Goal: Transaction & Acquisition: Purchase product/service

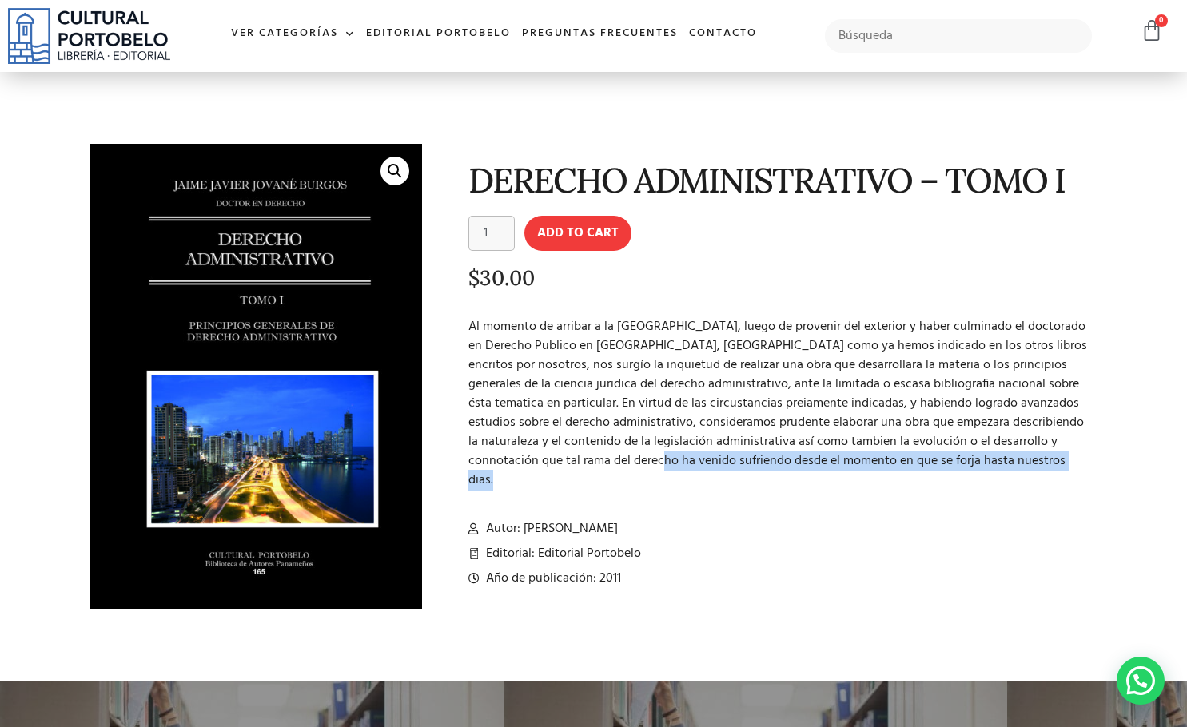
drag, startPoint x: 707, startPoint y: 468, endPoint x: 595, endPoint y: 461, distance: 112.9
click at [595, 461] on div "DERECHO ADMINISTRATIVO – TOMO I DERECHO ADMINISTRATIVO - TOMO I quantity 1 Add …" at bounding box center [767, 389] width 675 height 507
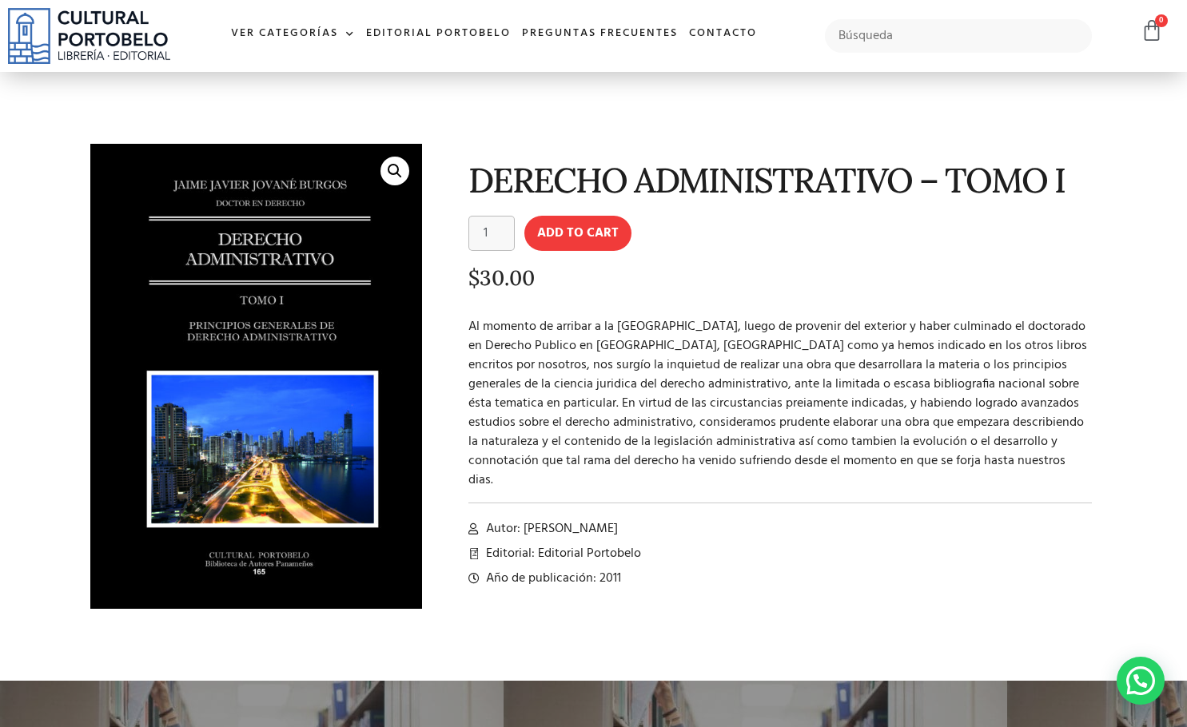
click at [628, 395] on p "Al momento de arribar a la [GEOGRAPHIC_DATA], luego de provenir del exterior y …" at bounding box center [780, 403] width 624 height 173
drag, startPoint x: 736, startPoint y: 283, endPoint x: 718, endPoint y: 278, distance: 18.2
click at [718, 278] on p "$ 30.00" at bounding box center [780, 278] width 624 height 23
drag, startPoint x: 889, startPoint y: 192, endPoint x: 666, endPoint y: 189, distance: 223.0
click at [724, 189] on h1 "DERECHO ADMINISTRATIVO – TOMO I" at bounding box center [780, 180] width 624 height 38
